Goal: Task Accomplishment & Management: Use online tool/utility

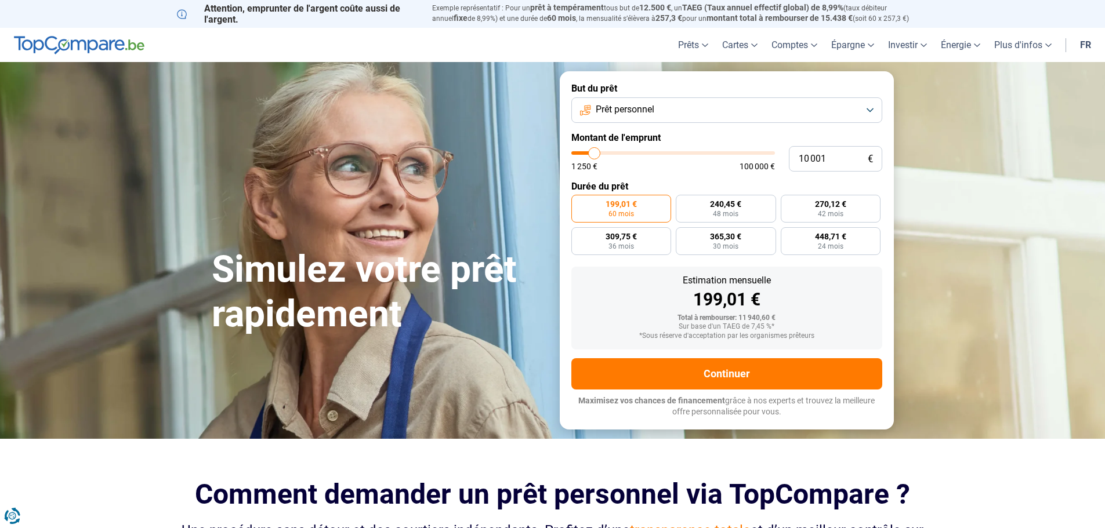
click at [656, 105] on button "Prêt personnel" at bounding box center [726, 110] width 311 height 26
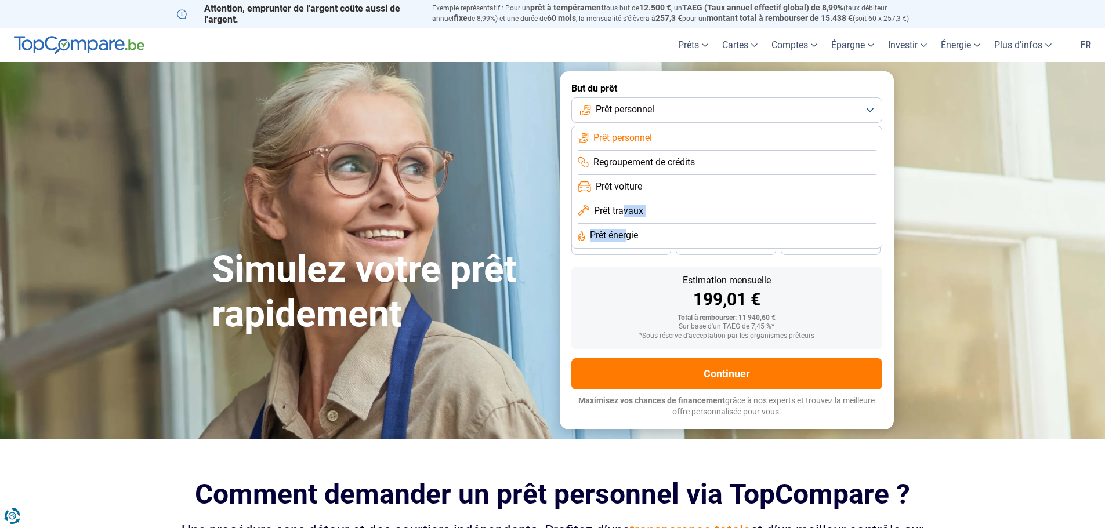
drag, startPoint x: 627, startPoint y: 234, endPoint x: 626, endPoint y: 212, distance: 22.6
click at [626, 212] on ul "Prêt personnel Regroupement de crédits Prêt voiture Prêt travaux Prêt énergie" at bounding box center [726, 187] width 311 height 123
click at [626, 212] on span "Prêt travaux" at bounding box center [618, 211] width 49 height 13
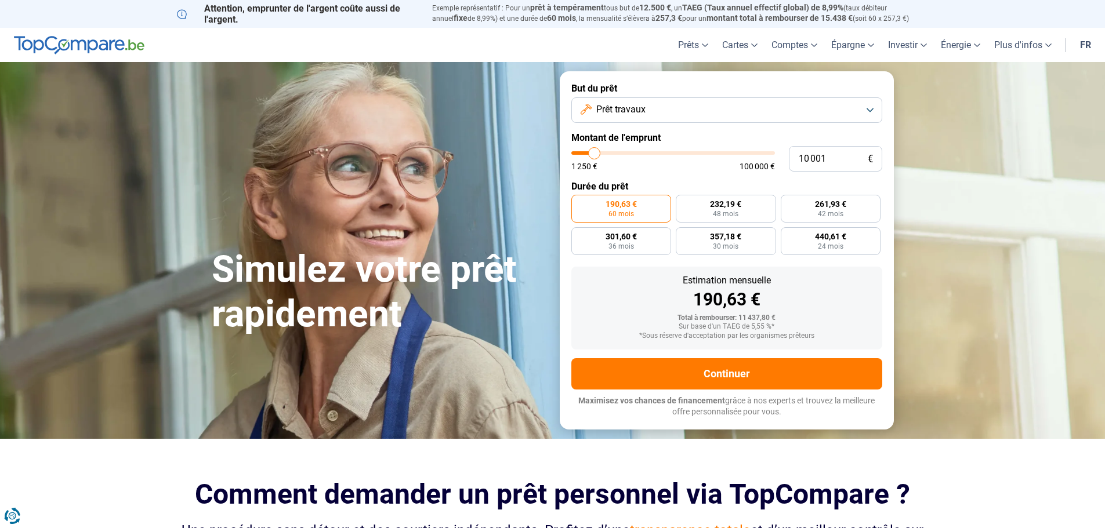
type input "13 250"
type input "13250"
type input "19 250"
type input "19250"
type input "23 750"
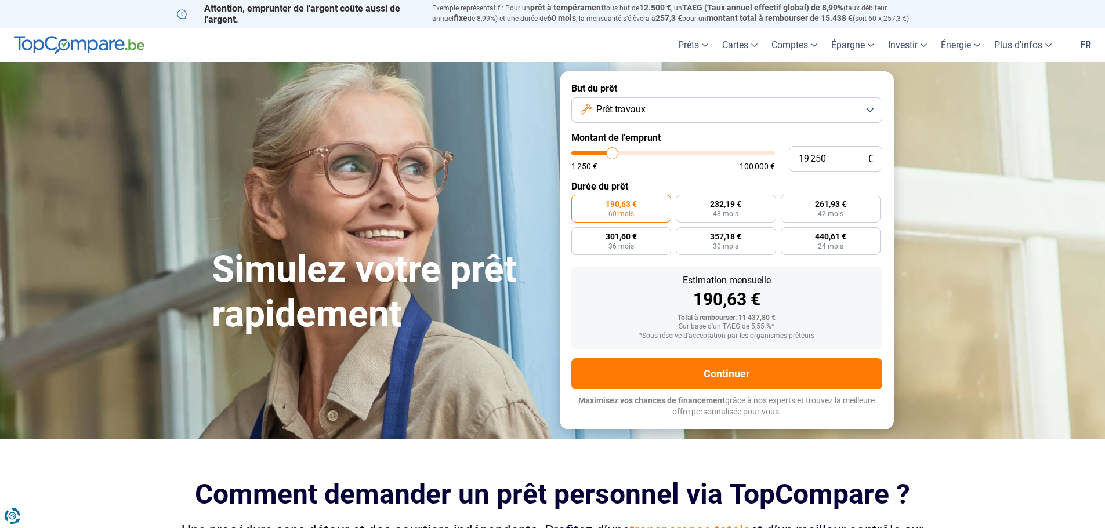
type input "23750"
type input "30 750"
type input "30750"
type input "34 750"
type input "34750"
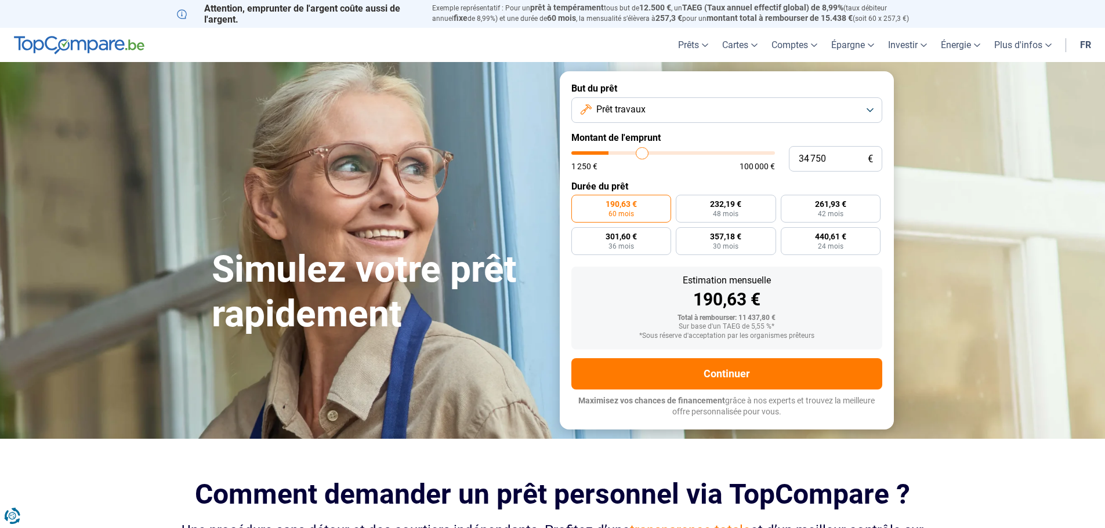
type input "38 250"
type input "38250"
type input "40 750"
type input "40750"
type input "41 250"
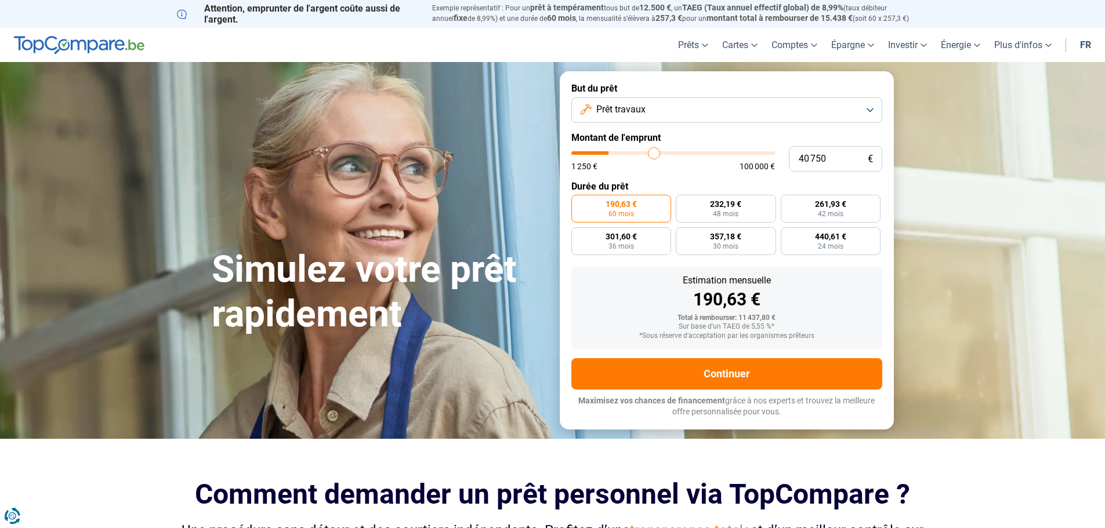
type input "41250"
type input "44 000"
type input "44000"
type input "48 250"
type input "48250"
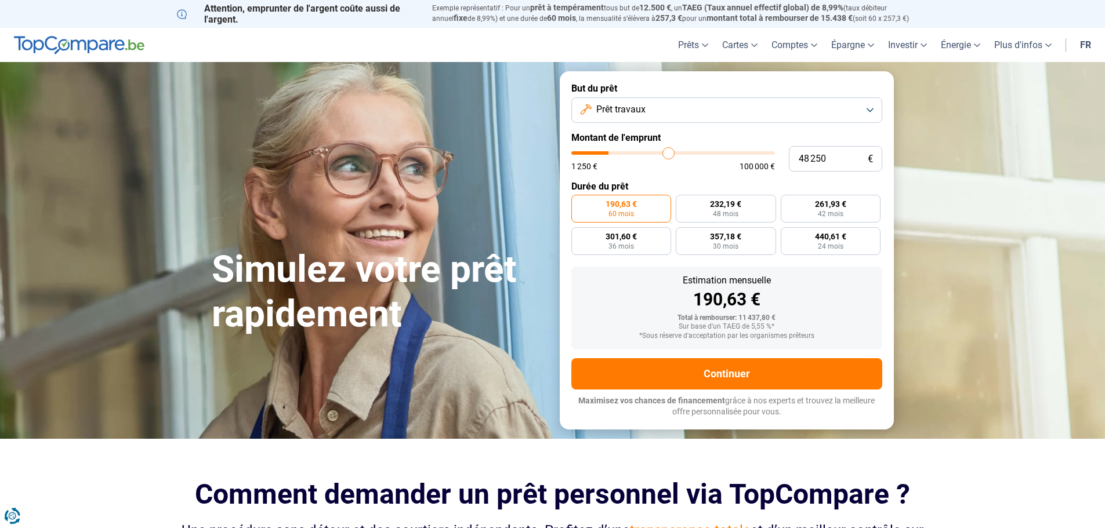
type input "51 750"
type input "51750"
type input "56 250"
type input "56250"
type input "58 750"
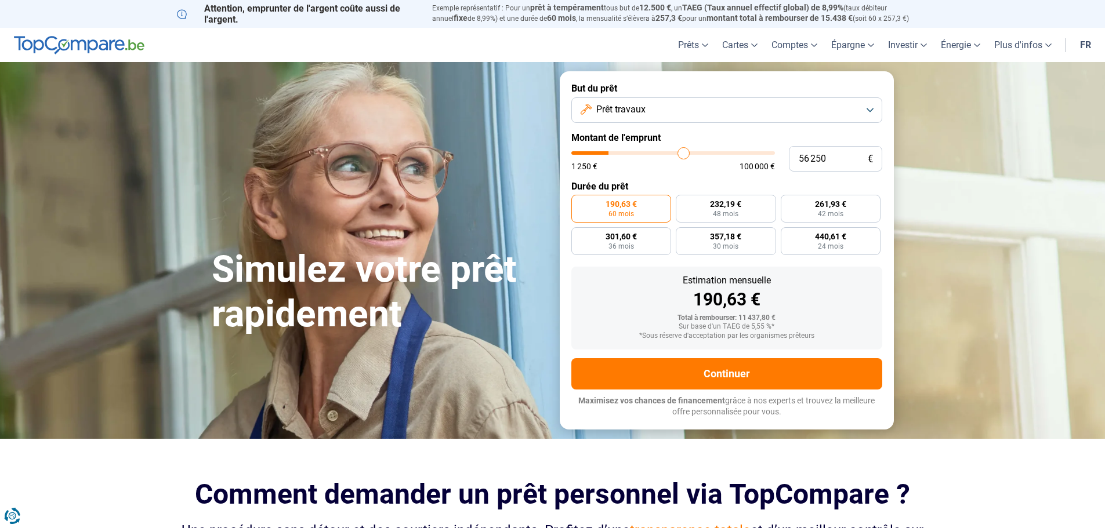
type input "58750"
type input "61 750"
type input "61750"
type input "63 750"
type input "63750"
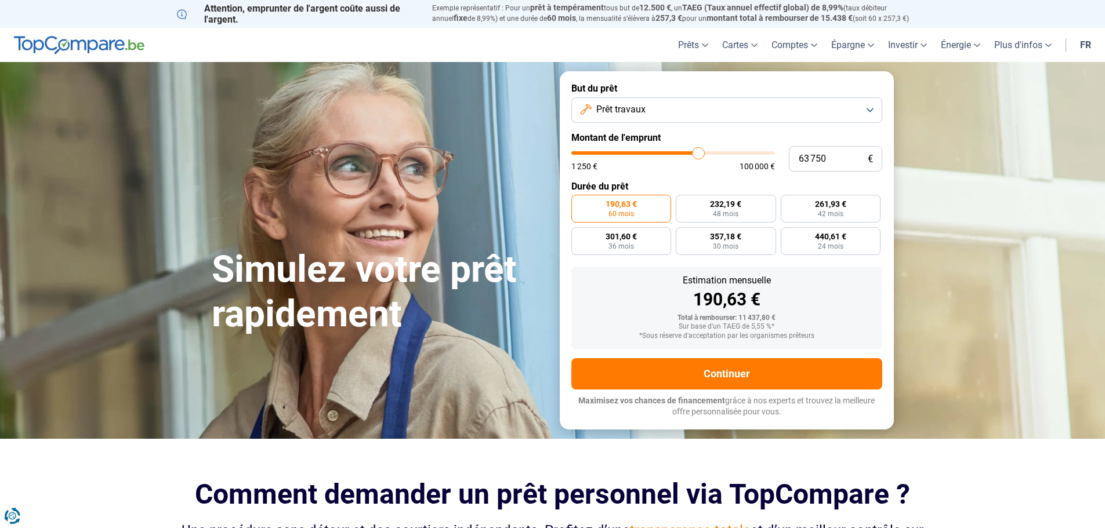
type input "66 000"
type input "66000"
type input "67 750"
type input "67750"
type input "71 250"
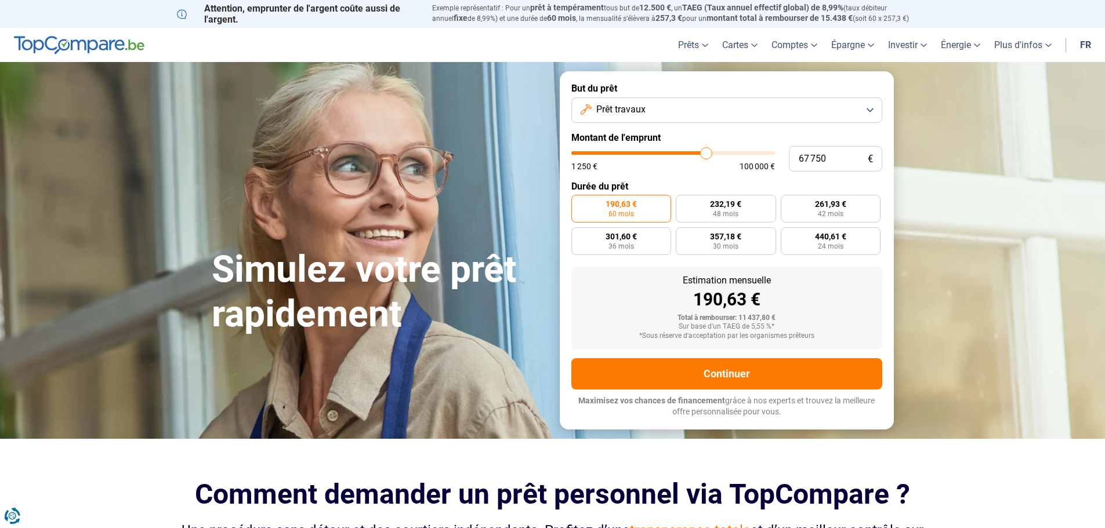
type input "71250"
type input "73 750"
type input "73750"
type input "76 750"
type input "76750"
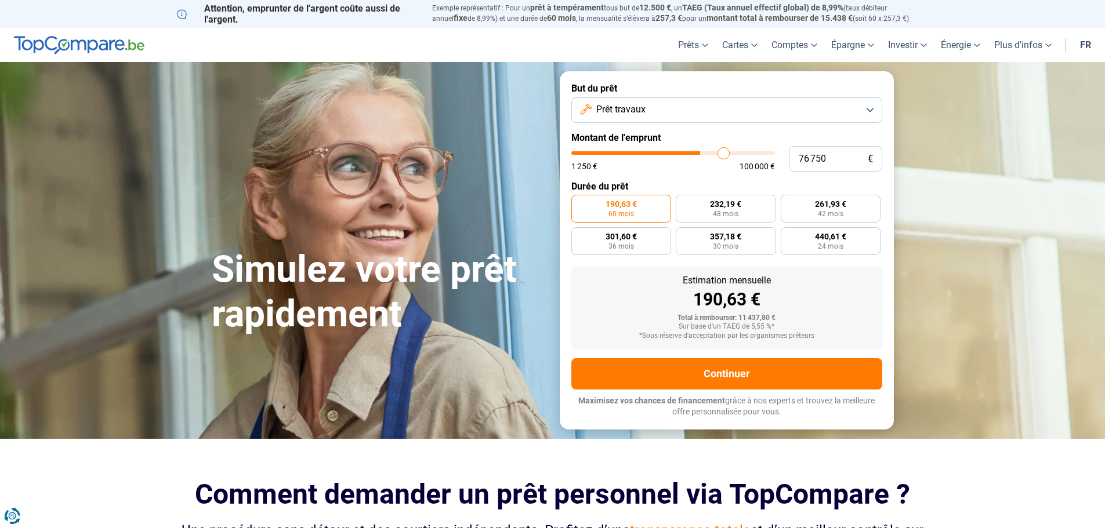
type input "78 000"
type input "78000"
type input "78 750"
type input "78750"
type input "77 750"
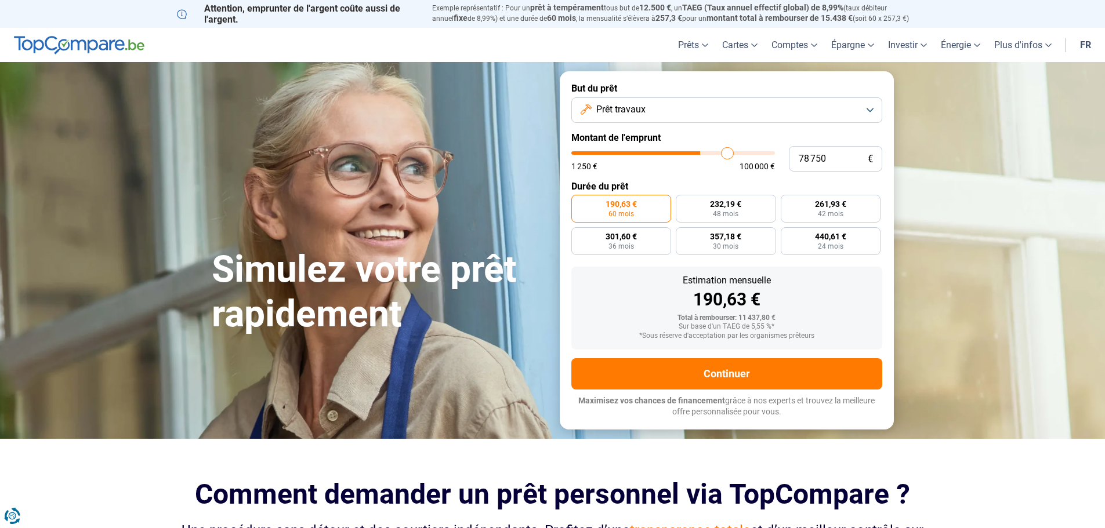
type input "77750"
type input "75 750"
type input "75750"
type input "73 750"
type input "73750"
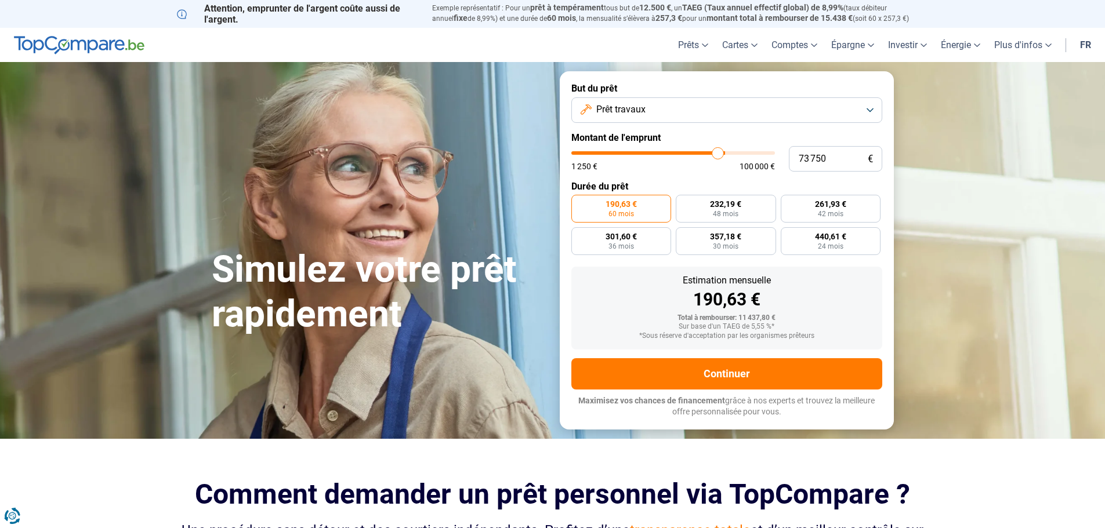
type input "73 250"
type input "73250"
type input "72 750"
type input "72750"
type input "70 500"
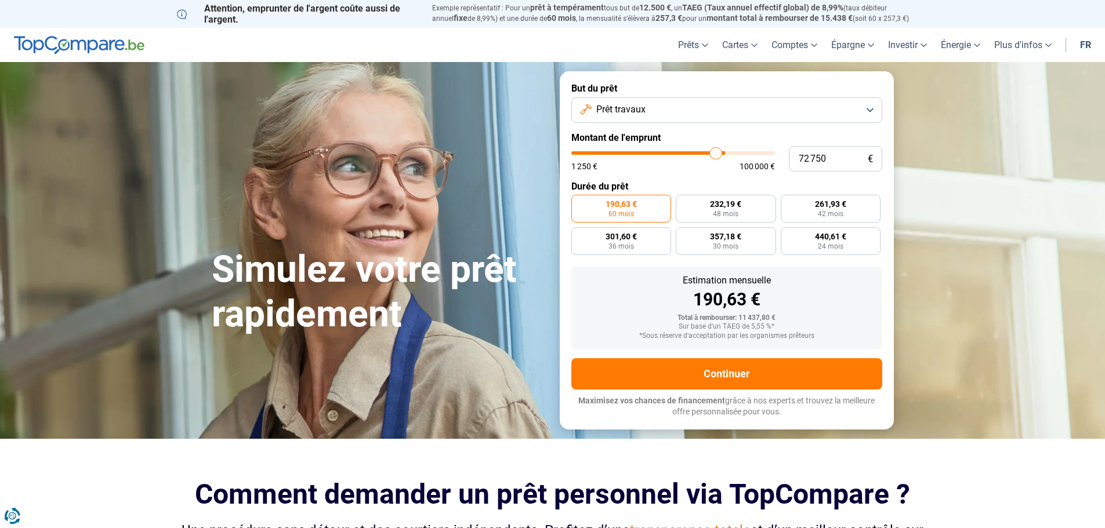
type input "70500"
type input "68 000"
type input "68000"
type input "63 500"
type input "63500"
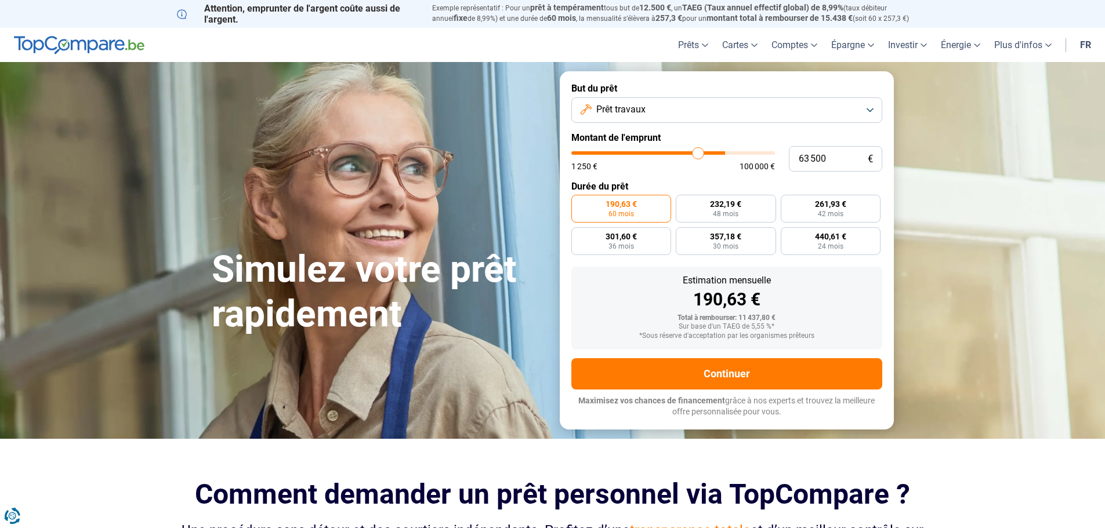
type input "60 000"
type input "60000"
type input "54 000"
type input "54000"
type input "50 250"
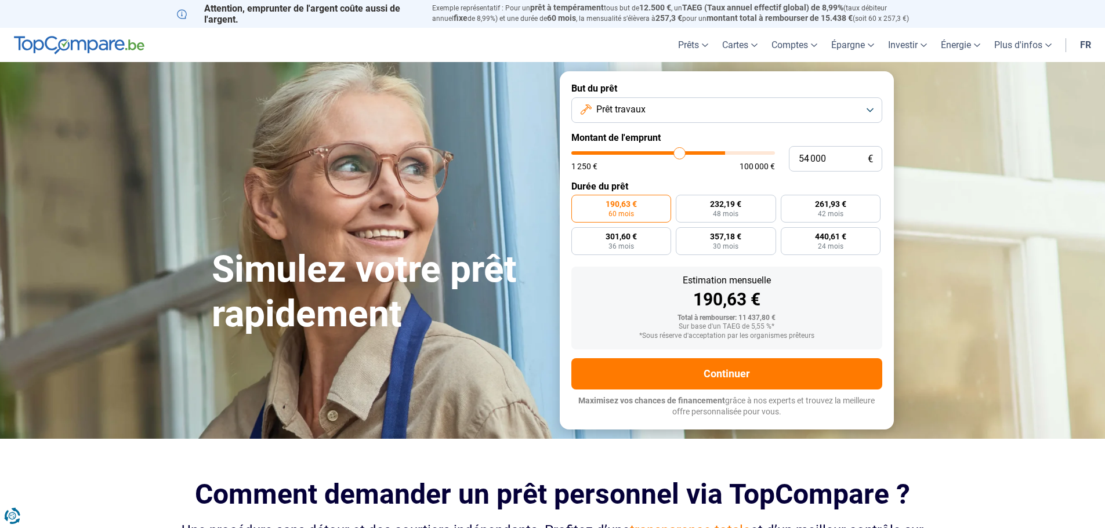
type input "50250"
type input "48 750"
type input "48750"
type input "48 250"
drag, startPoint x: 595, startPoint y: 152, endPoint x: 668, endPoint y: 154, distance: 73.1
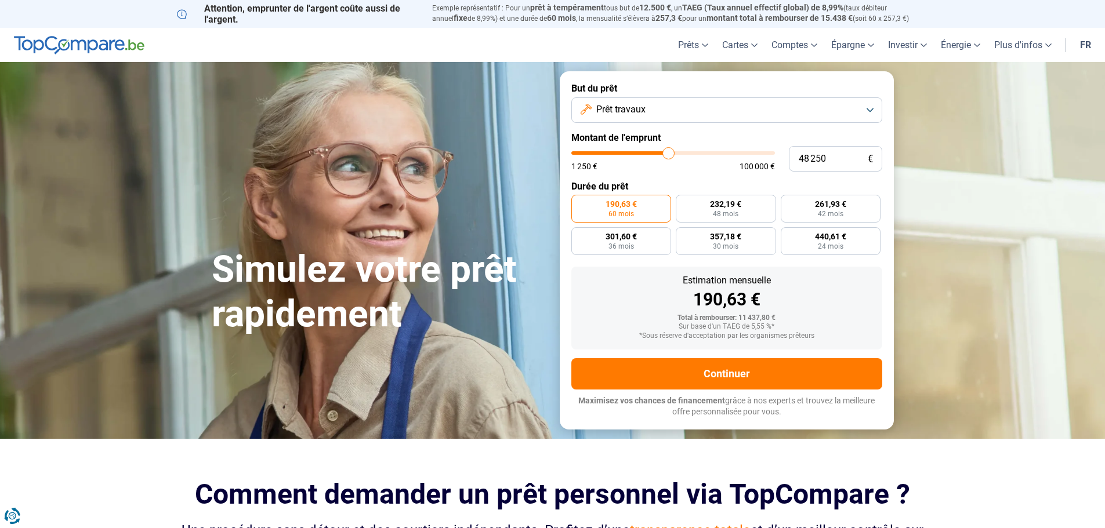
type input "48250"
click at [668, 154] on input "range" at bounding box center [673, 152] width 204 height 3
radio input "false"
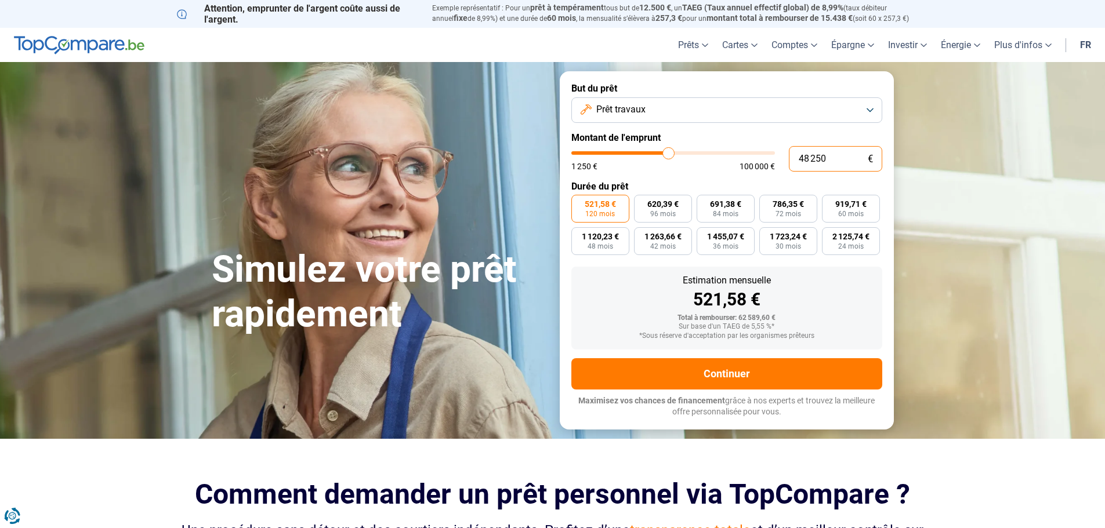
click at [799, 152] on input "48 250" at bounding box center [835, 159] width 93 height 26
type input "5"
type input "1250"
type input "50"
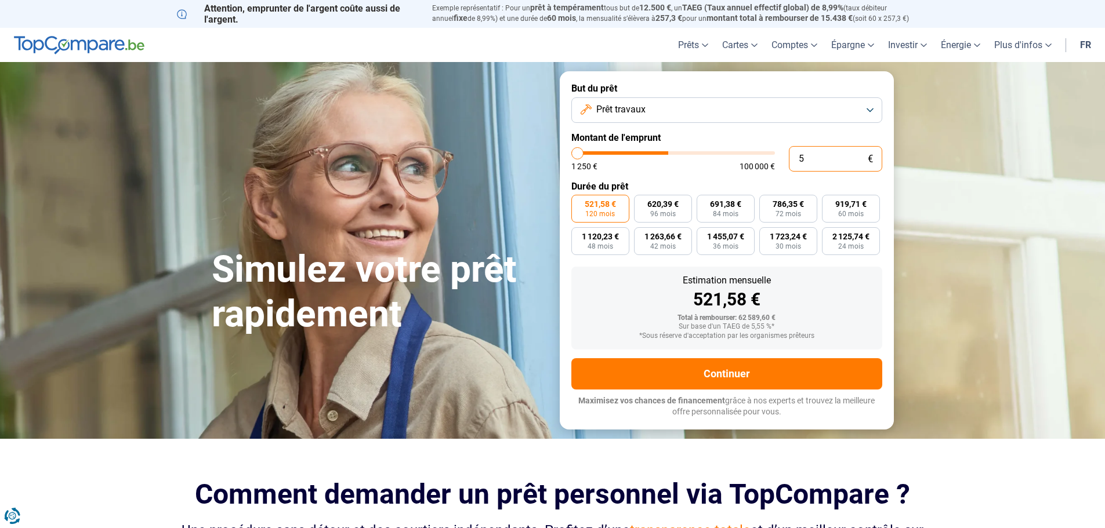
type input "1250"
type input "500"
type input "1250"
type input "5 000"
type input "5000"
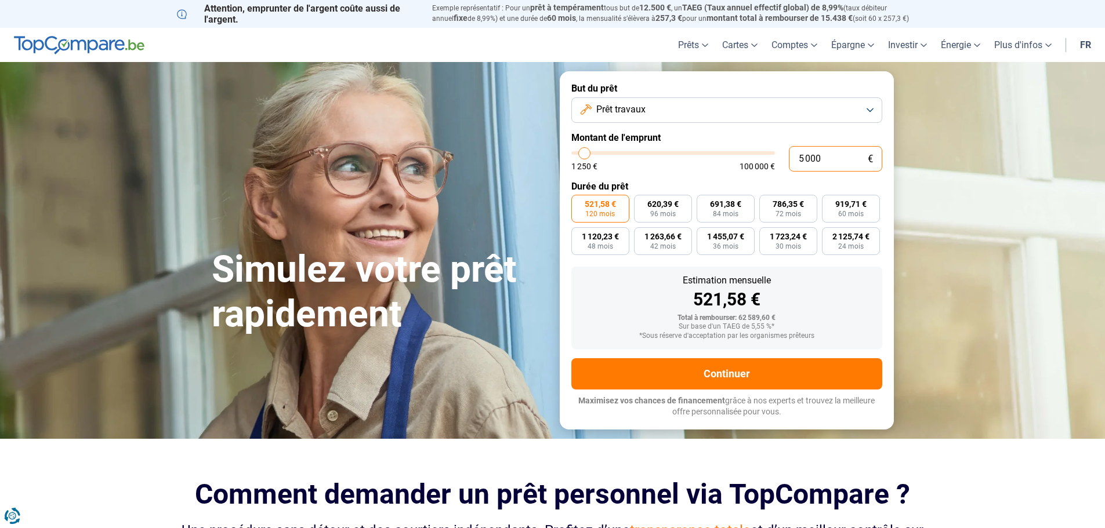
type input "50 000"
type input "50000"
type input "50 000"
click at [840, 78] on form "But du prêt Prêt travaux Montant de l'emprunt 50 000 € 1 250 € 100 000 € Durée …" at bounding box center [727, 250] width 334 height 358
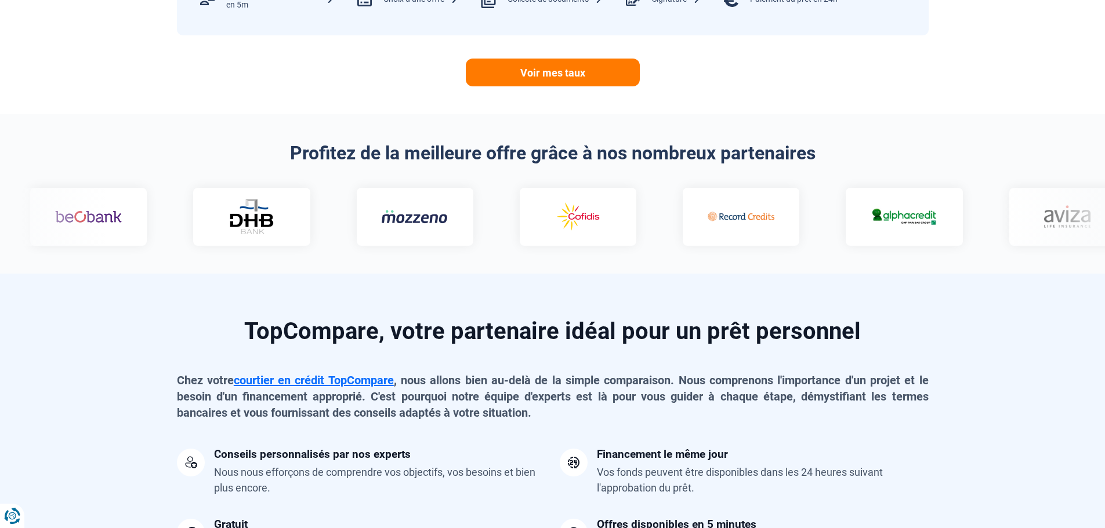
scroll to position [696, 0]
